Goal: Navigation & Orientation: Understand site structure

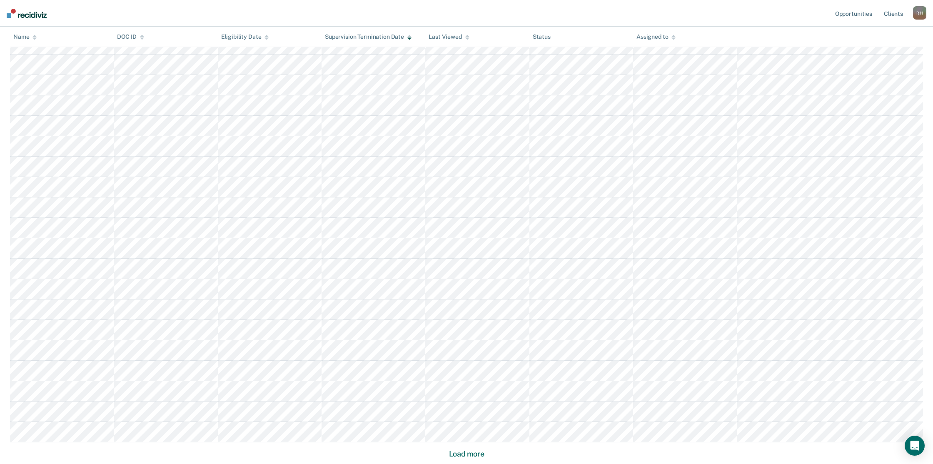
scroll to position [394, 0]
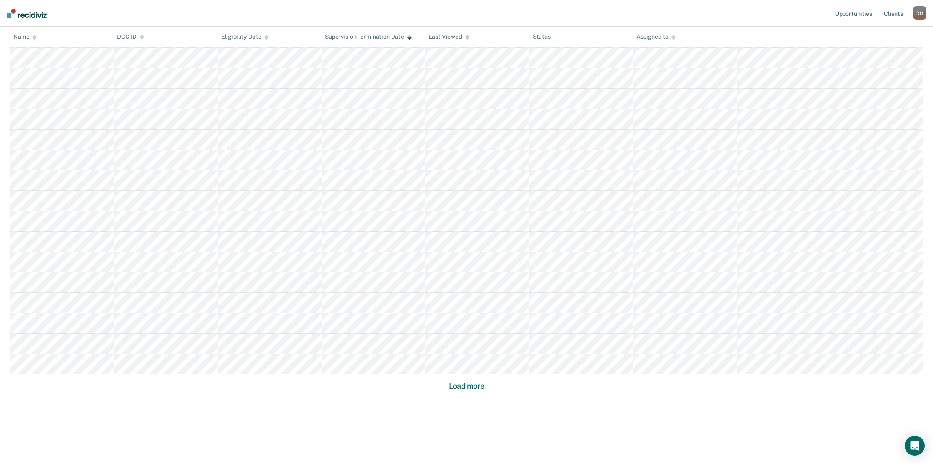
click at [454, 387] on button "Load more" at bounding box center [466, 386] width 40 height 10
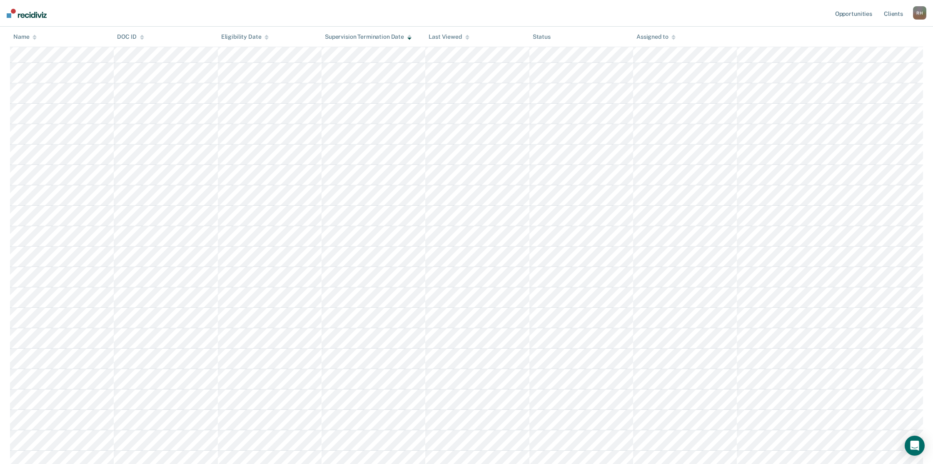
scroll to position [1006, 0]
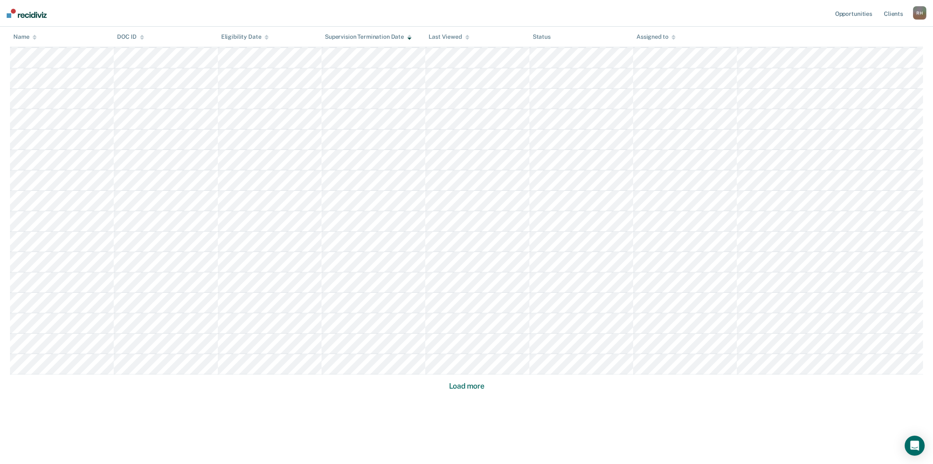
click at [468, 386] on button "Load more" at bounding box center [466, 386] width 40 height 10
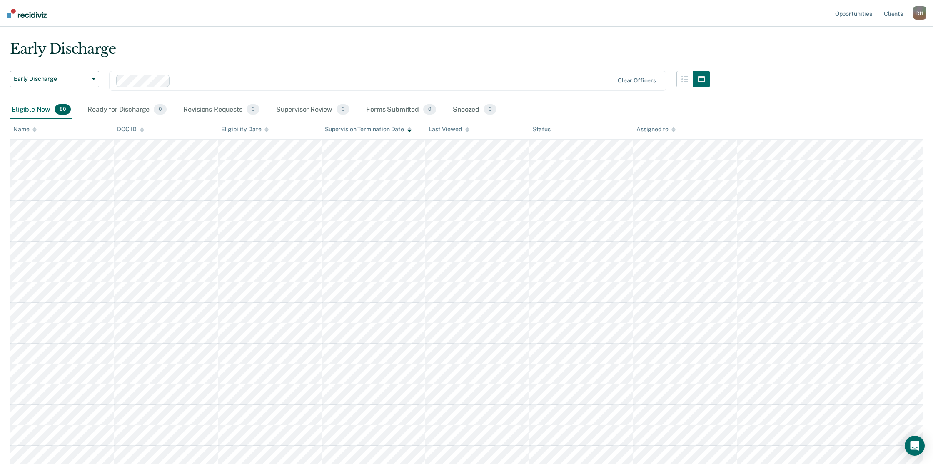
scroll to position [0, 0]
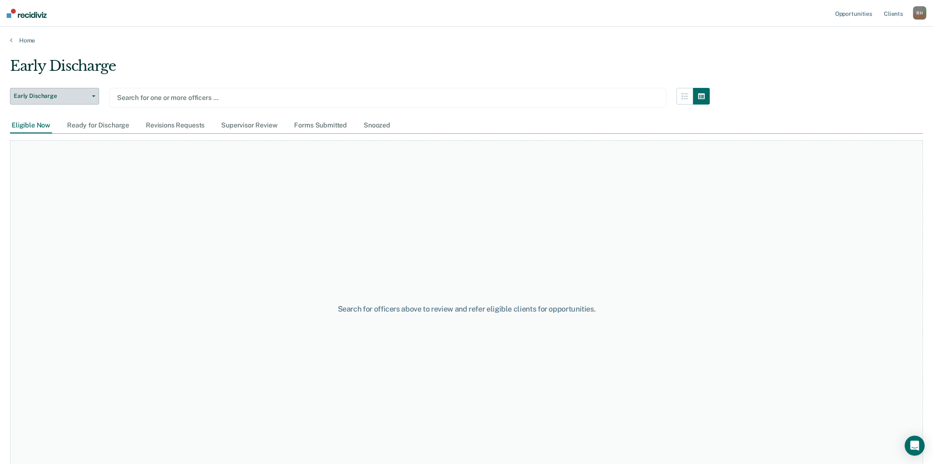
click at [95, 96] on icon "button" at bounding box center [93, 96] width 3 height 2
click at [108, 129] on div "Ready for Discharge" at bounding box center [97, 125] width 65 height 15
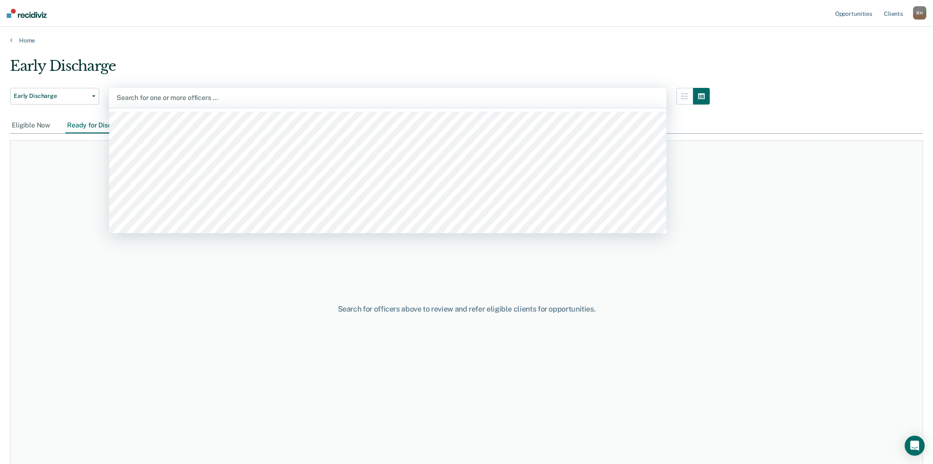
click at [142, 98] on div at bounding box center [388, 98] width 542 height 10
click at [25, 42] on link "Home" at bounding box center [466, 40] width 913 height 7
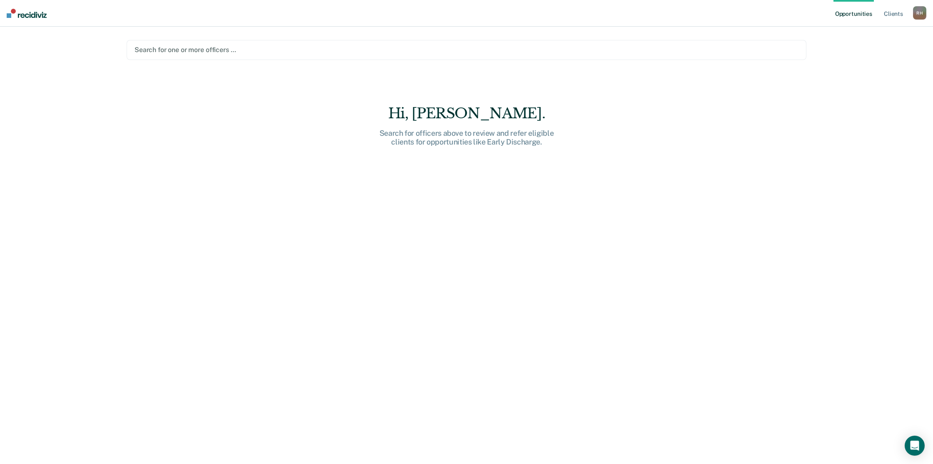
click at [23, 18] on nav "Opportunities Client s Robert Holst R H Profile How it works Log Out" at bounding box center [466, 13] width 933 height 27
click at [20, 14] on img at bounding box center [27, 13] width 40 height 9
click at [9, 12] on img at bounding box center [27, 13] width 40 height 9
click at [701, 77] on main "Search for one or more officers … Hi, Robert. Search for officers above to revi…" at bounding box center [466, 235] width 699 height 417
click at [15, 15] on img at bounding box center [27, 13] width 40 height 9
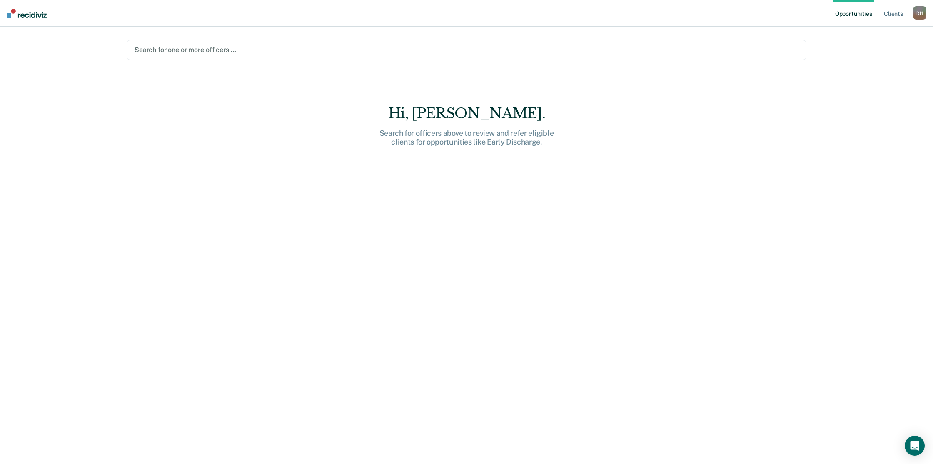
click at [842, 16] on link "Opportunities" at bounding box center [853, 13] width 40 height 27
click at [895, 15] on link "Client s" at bounding box center [893, 13] width 22 height 27
click at [26, 41] on link "Home" at bounding box center [22, 40] width 25 height 7
click at [888, 13] on link "Client s" at bounding box center [893, 13] width 22 height 27
click at [917, 12] on div "R H" at bounding box center [919, 12] width 13 height 13
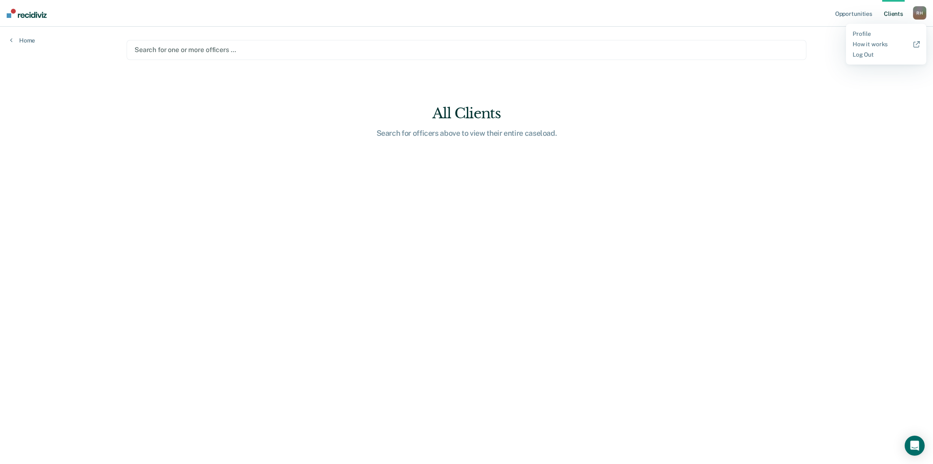
click at [795, 116] on main "Search for one or more officers … All Clients Search for officers above to view…" at bounding box center [466, 235] width 699 height 417
click at [25, 41] on link "Home" at bounding box center [22, 40] width 25 height 7
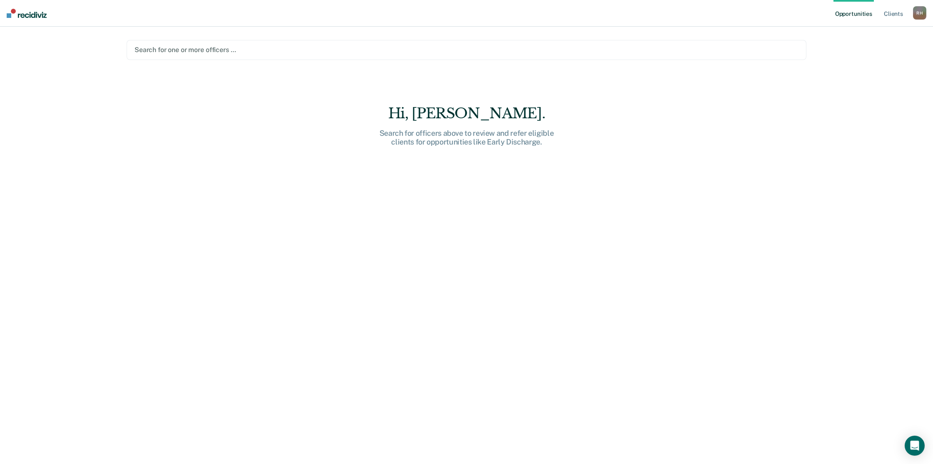
click at [227, 52] on div at bounding box center [466, 50] width 664 height 10
click at [12, 13] on img at bounding box center [27, 13] width 40 height 9
click at [892, 15] on link "Client s" at bounding box center [893, 13] width 22 height 27
click at [919, 15] on div "R H" at bounding box center [919, 12] width 13 height 13
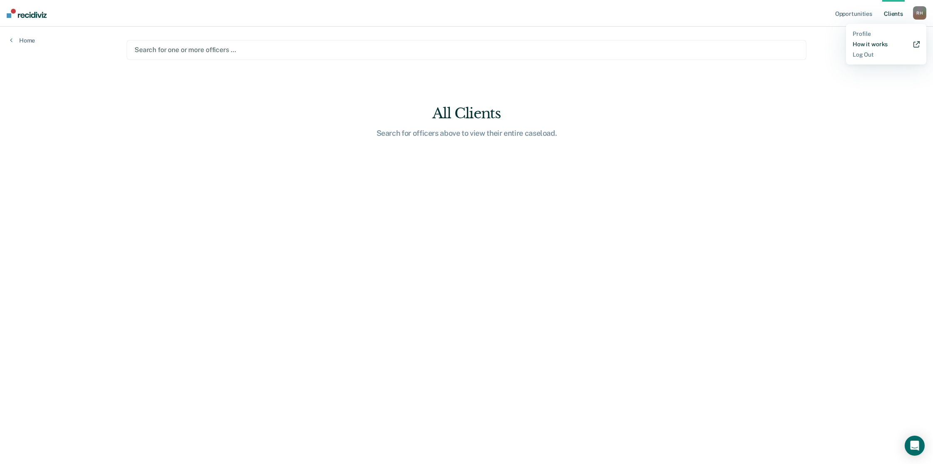
click at [859, 43] on link "How it works" at bounding box center [885, 44] width 67 height 7
